Goal: Navigation & Orientation: Find specific page/section

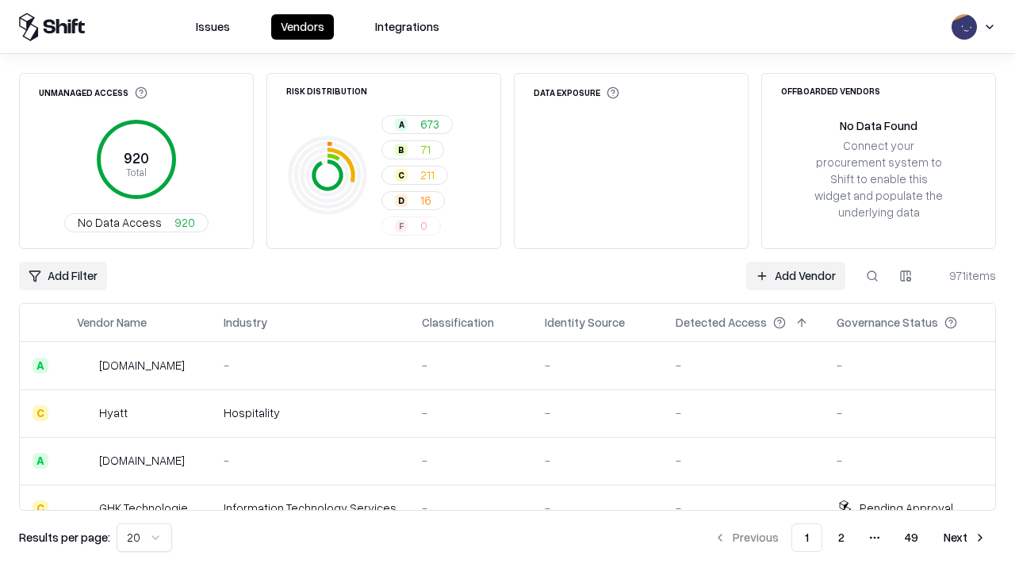
click at [144, 538] on html "Issues Vendors Integrations Unmanaged Access 920 Total No Data Access 920 Risk …" at bounding box center [507, 285] width 1015 height 571
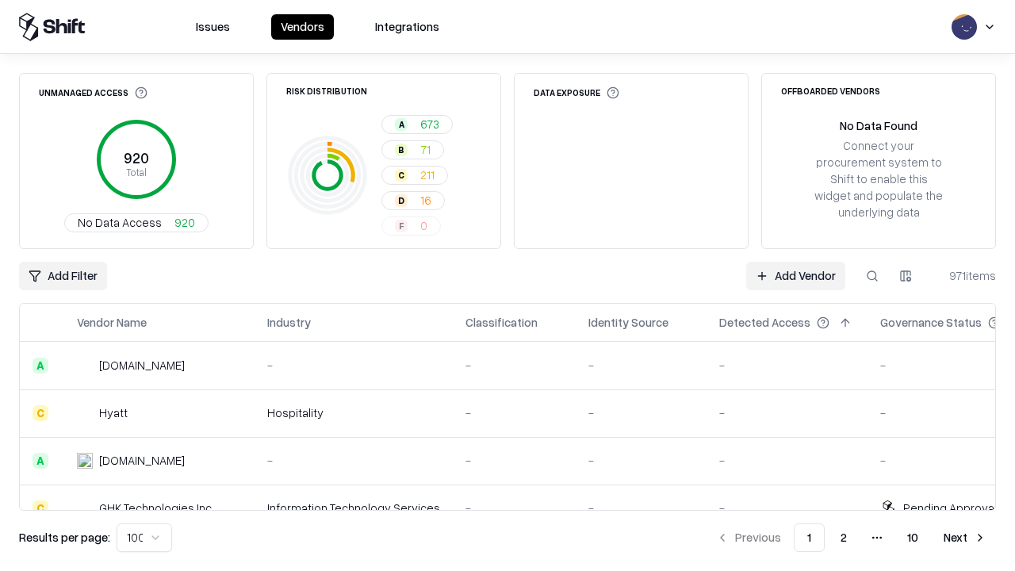
click at [965, 538] on button "Next" at bounding box center [965, 537] width 62 height 29
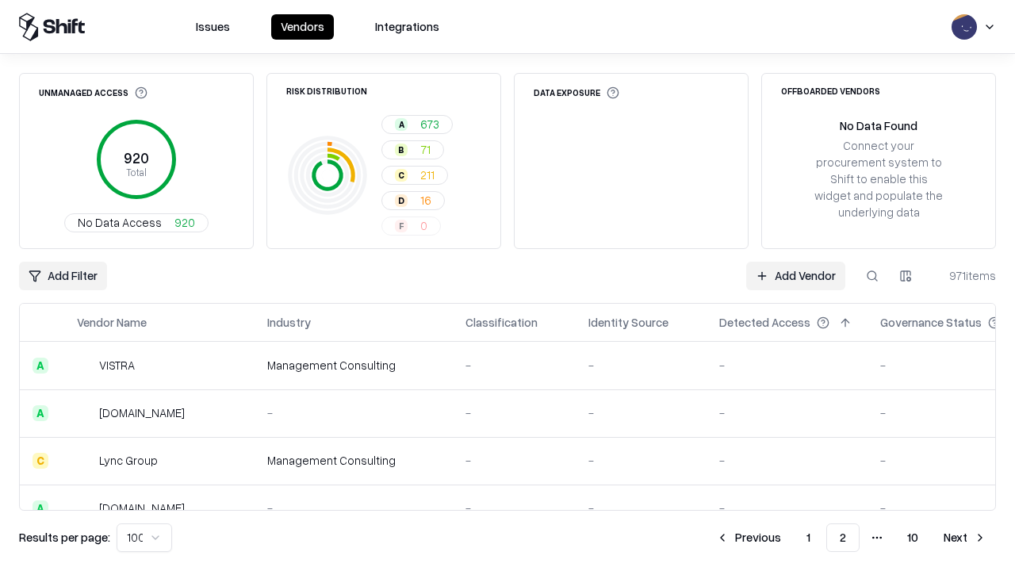
click at [965, 538] on button "Next" at bounding box center [965, 537] width 62 height 29
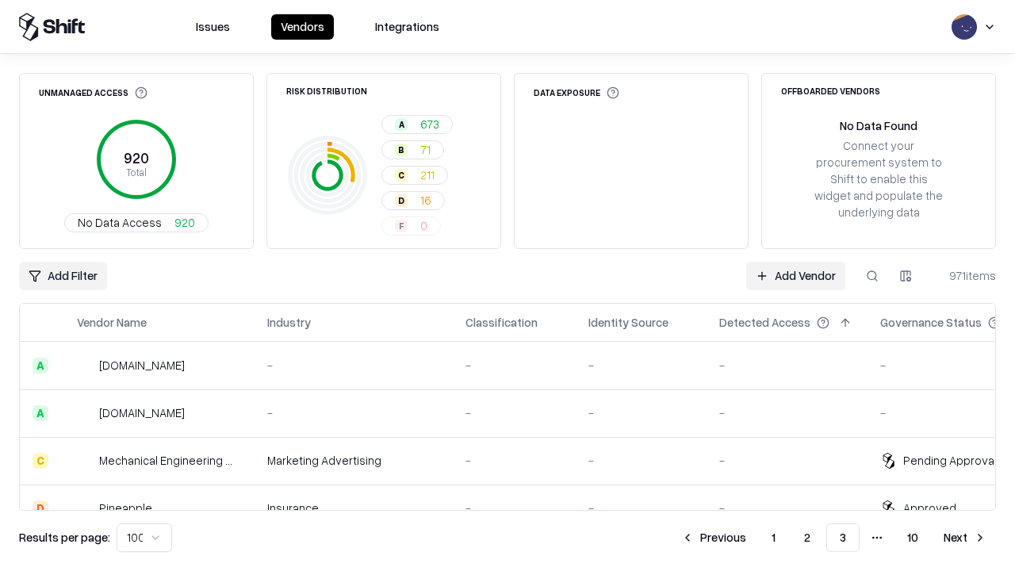
click at [965, 538] on button "Next" at bounding box center [965, 537] width 62 height 29
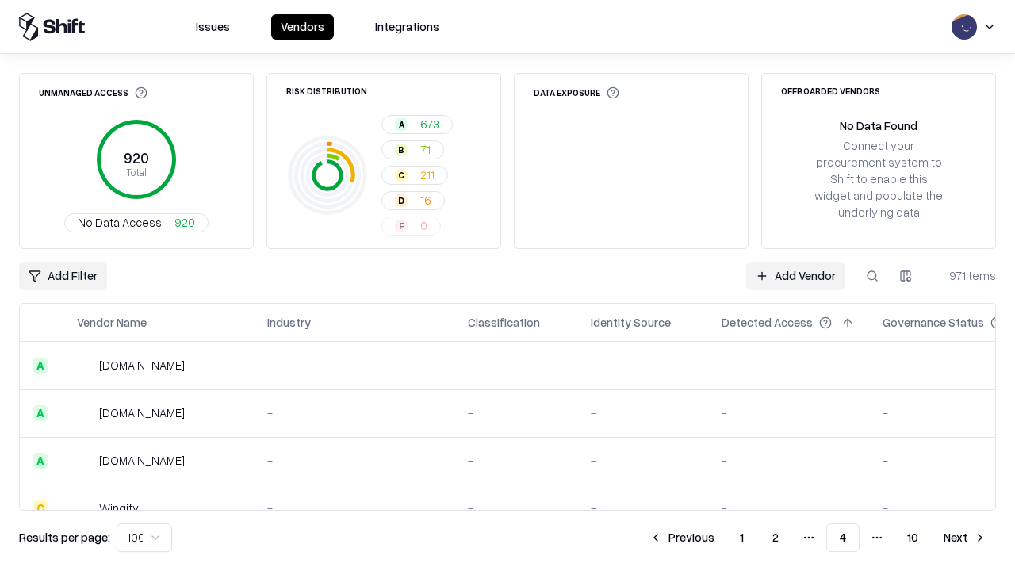
click at [965, 538] on button "Next" at bounding box center [965, 537] width 62 height 29
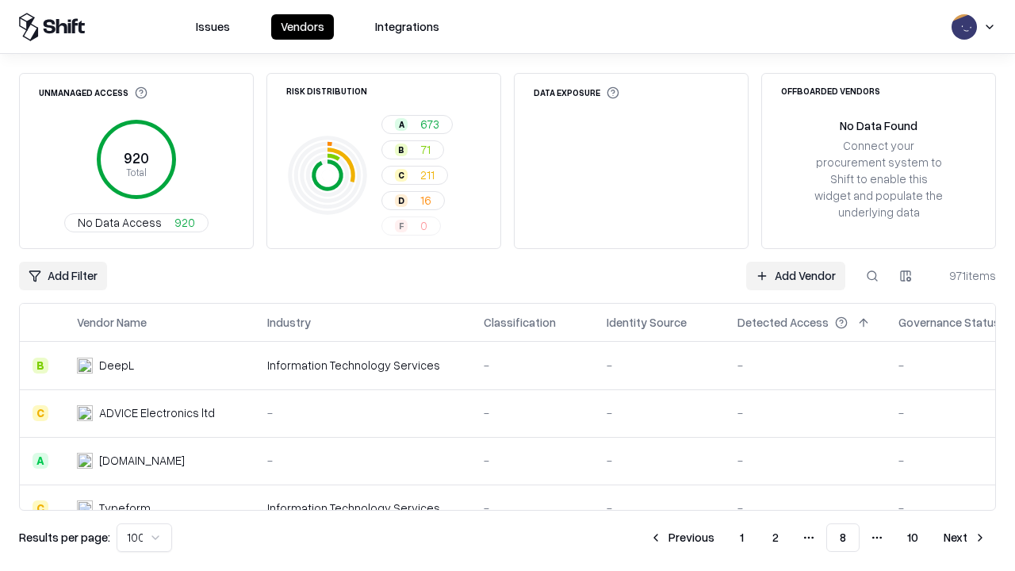
click at [965, 538] on button "Next" at bounding box center [965, 537] width 62 height 29
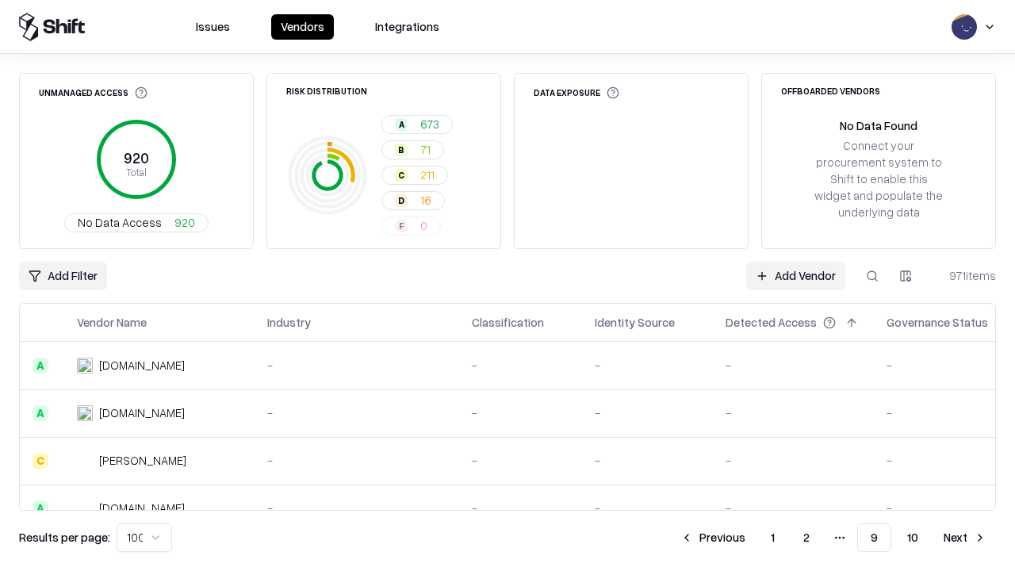
click at [965, 538] on button "Next" at bounding box center [965, 537] width 62 height 29
click at [749, 538] on button "Previous" at bounding box center [749, 537] width 84 height 29
click at [713, 538] on button "Previous" at bounding box center [713, 537] width 84 height 29
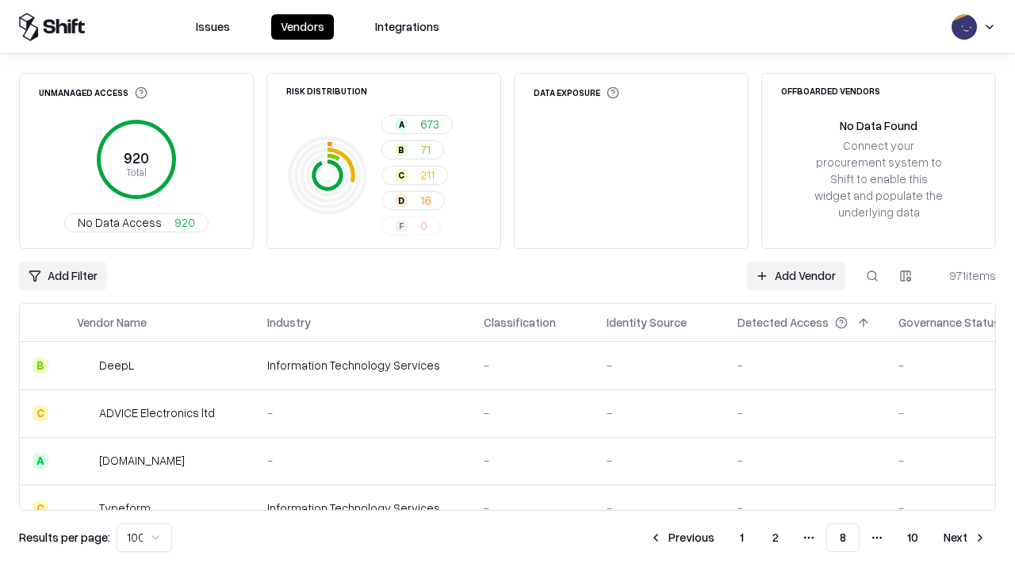
click at [682, 538] on button "Previous" at bounding box center [682, 537] width 84 height 29
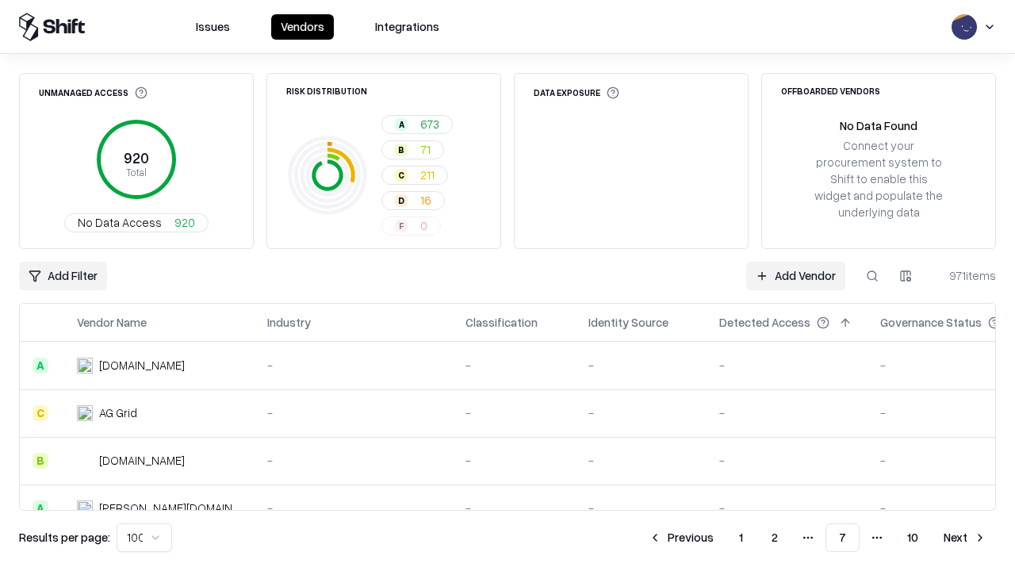
click at [681, 538] on button "Previous" at bounding box center [681, 537] width 84 height 29
click at [682, 538] on button "Previous" at bounding box center [682, 537] width 84 height 29
